Goal: Book appointment/travel/reservation

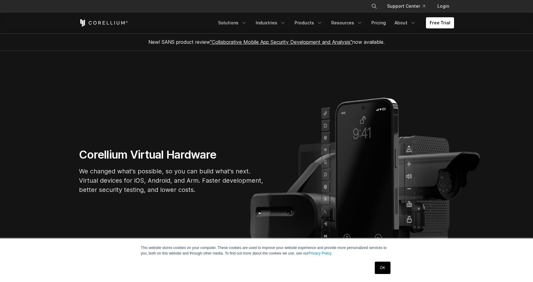
click at [383, 268] on link "OK" at bounding box center [383, 268] width 16 height 12
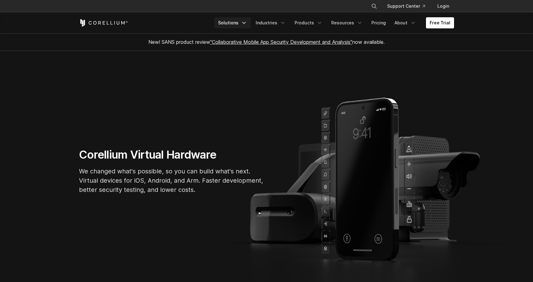
click at [245, 23] on link "Solutions" at bounding box center [233, 22] width 36 height 11
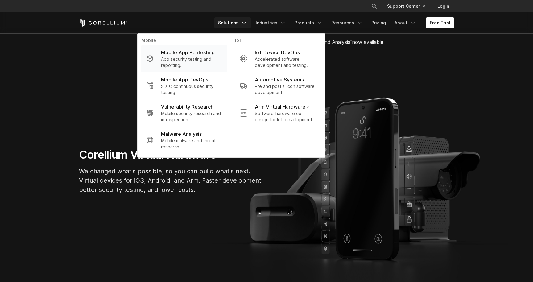
click at [211, 52] on p "Mobile App Pentesting" at bounding box center [188, 52] width 54 height 7
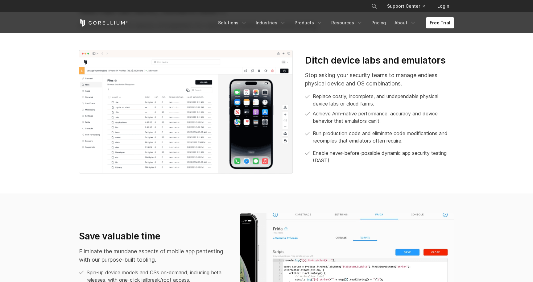
scroll to position [286, 0]
click at [379, 22] on link "Pricing" at bounding box center [379, 22] width 22 height 11
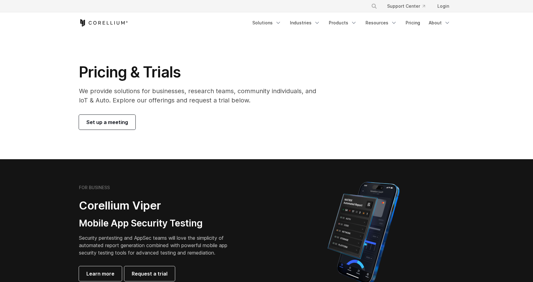
click at [115, 124] on span "Set up a meeting" at bounding box center [107, 122] width 42 height 7
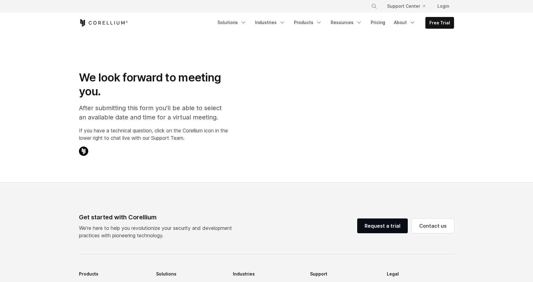
select select "**"
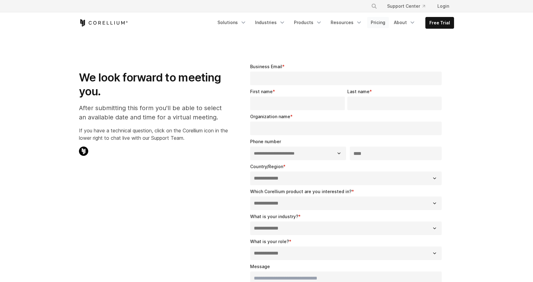
click at [386, 22] on link "Pricing" at bounding box center [378, 22] width 22 height 11
